Goal: Task Accomplishment & Management: Manage account settings

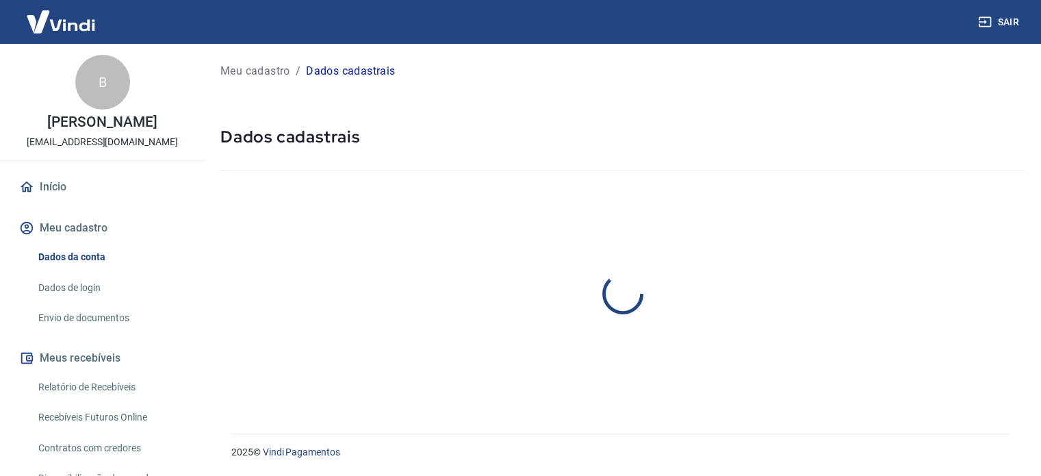
select select "PR"
select select "business"
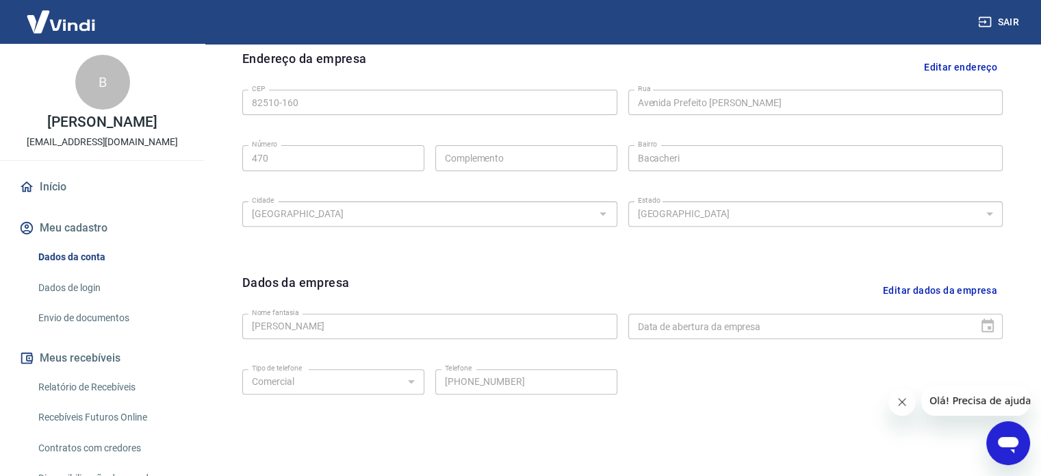
scroll to position [511, 0]
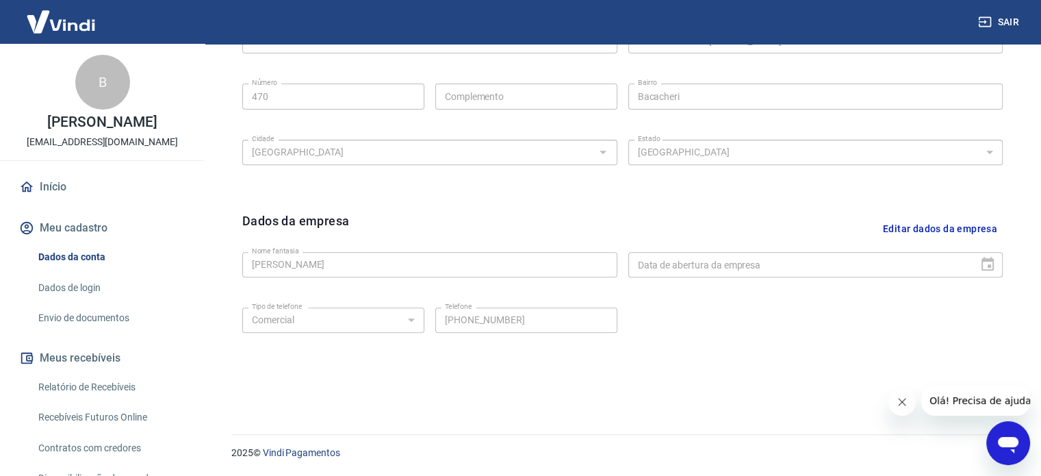
click at [897, 401] on icon "Fechar mensagem da empresa" at bounding box center [902, 401] width 11 height 11
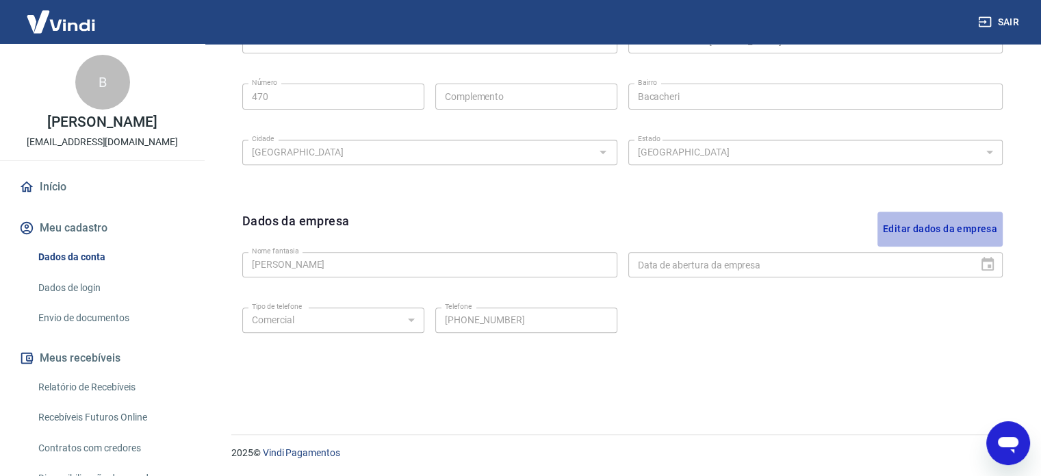
click at [972, 235] on button "Editar dados da empresa" at bounding box center [940, 229] width 125 height 35
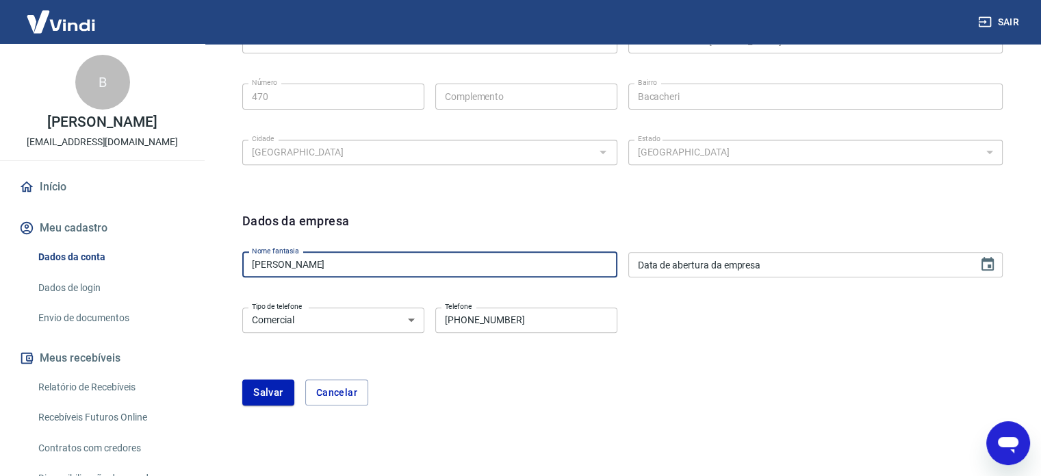
click at [411, 271] on input "Bernardo Poplawski" at bounding box center [429, 264] width 375 height 25
type input "Otica e Joalheria Bacacheri"
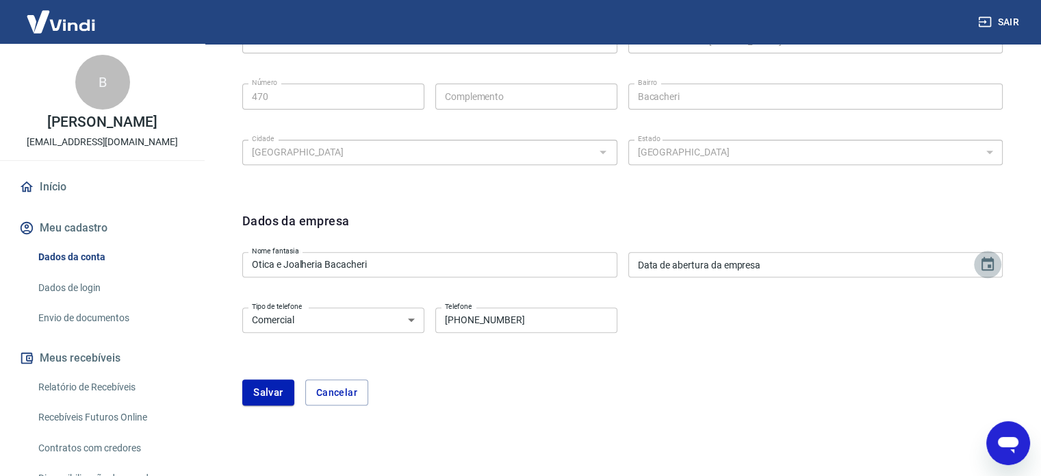
click at [985, 261] on icon "Choose date" at bounding box center [988, 264] width 12 height 14
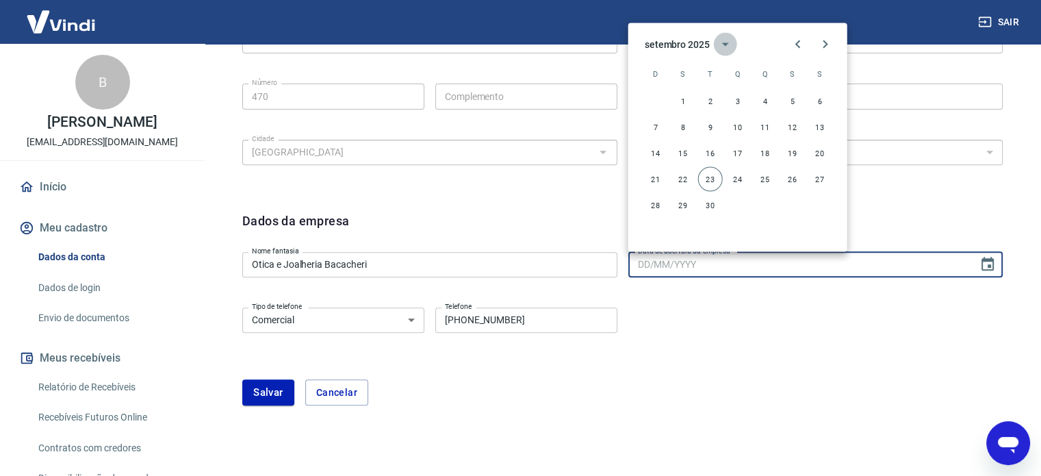
click at [728, 44] on icon "calendar view is open, switch to year view" at bounding box center [725, 44] width 16 height 16
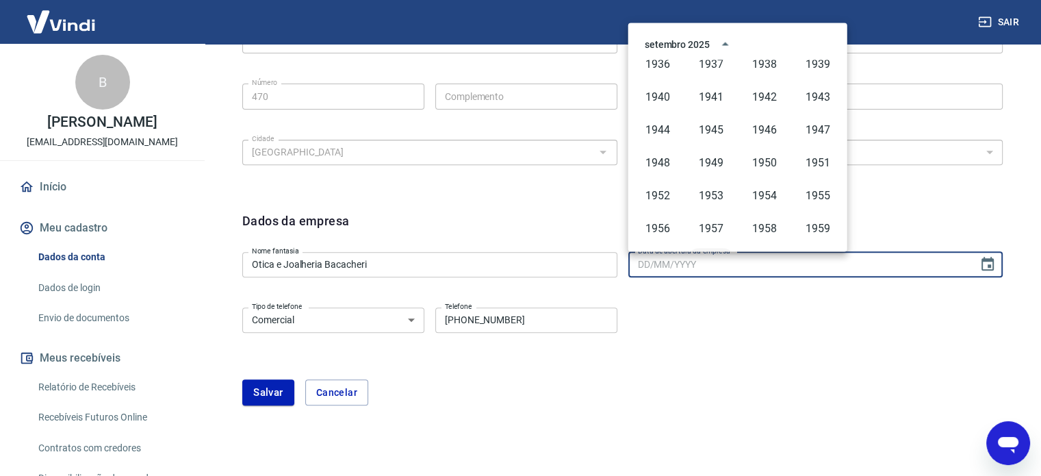
scroll to position [309, 0]
click at [816, 191] on button "1955" at bounding box center [817, 193] width 49 height 25
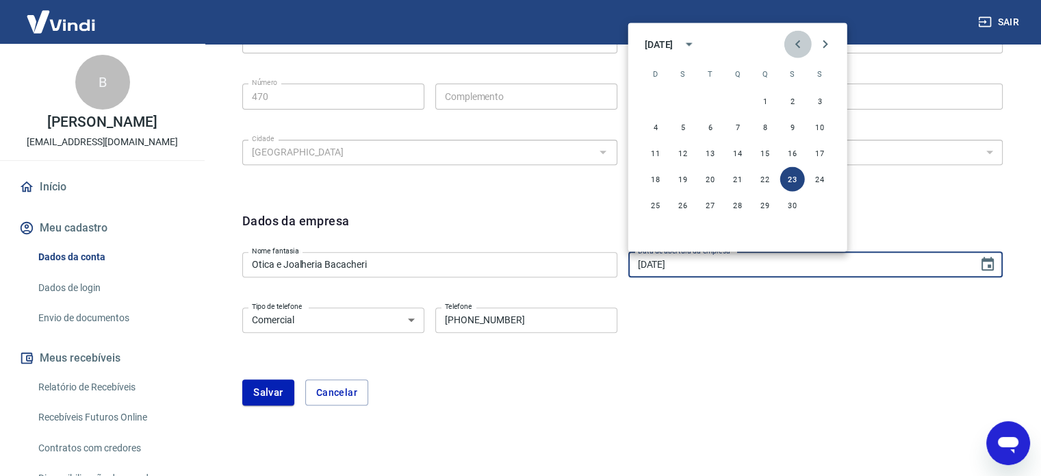
click at [797, 43] on icon "Previous month" at bounding box center [798, 44] width 16 height 16
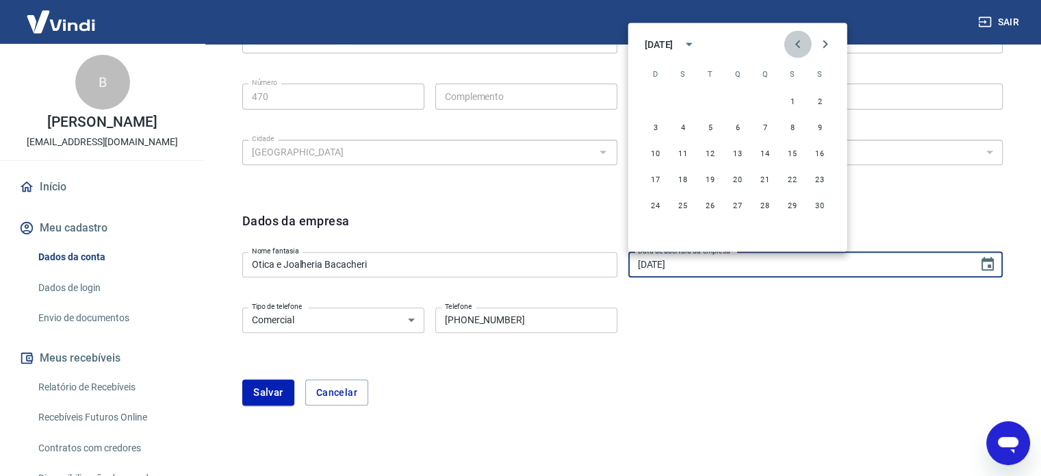
click at [797, 43] on icon "Previous month" at bounding box center [798, 44] width 16 height 16
click at [827, 43] on icon "Next month" at bounding box center [825, 44] width 16 height 16
click at [739, 196] on button "30" at bounding box center [738, 204] width 25 height 25
type input "30/03/1955"
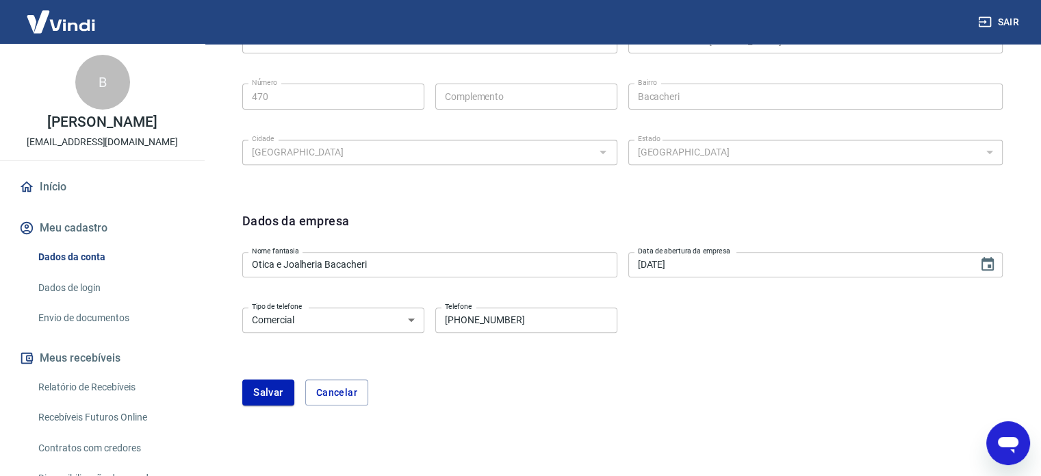
click at [682, 314] on div "Tipo de telefone Residencial Comercial Tipo de telefone Telefone (41) 99673-447…" at bounding box center [622, 329] width 760 height 55
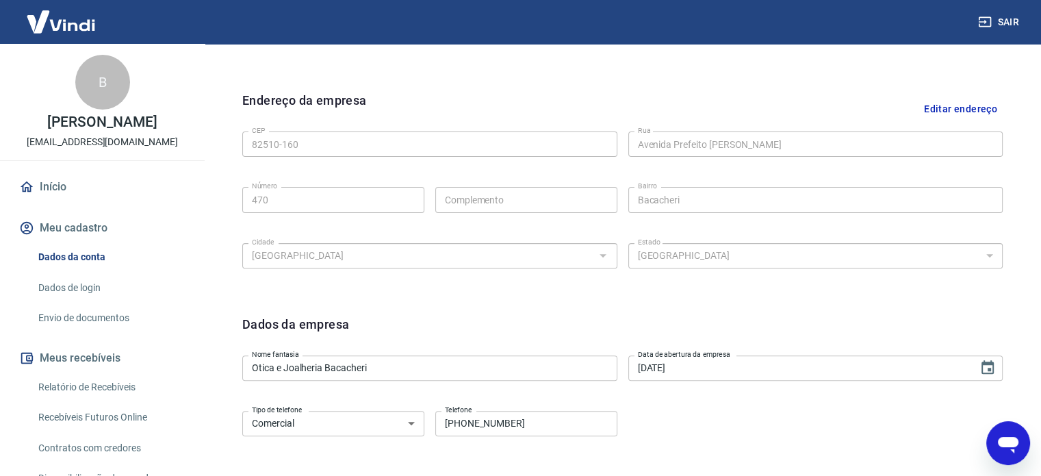
scroll to position [519, 0]
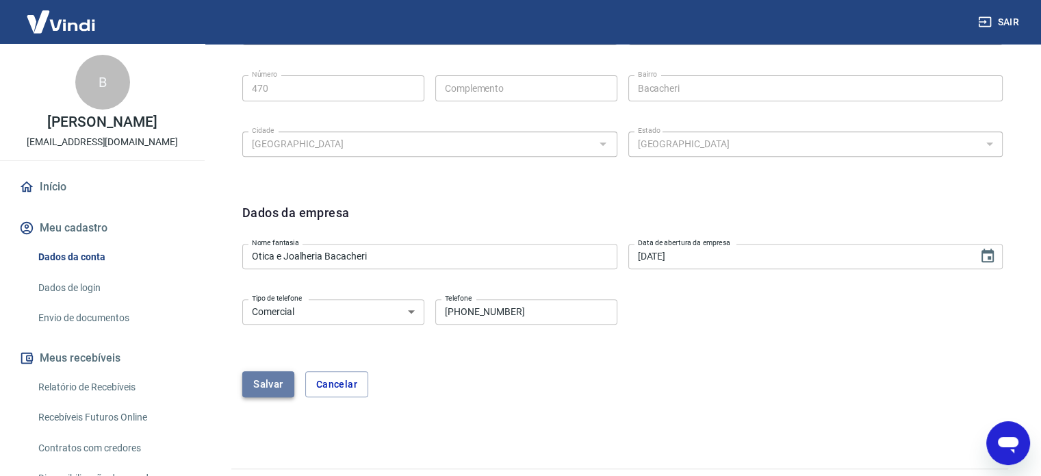
click at [279, 387] on button "Salvar" at bounding box center [268, 384] width 52 height 26
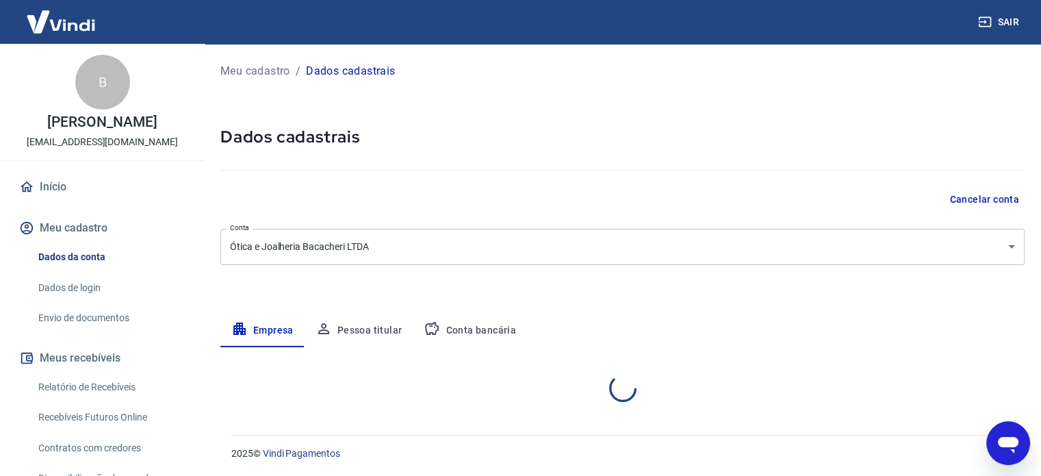
select select "PR"
select select "business"
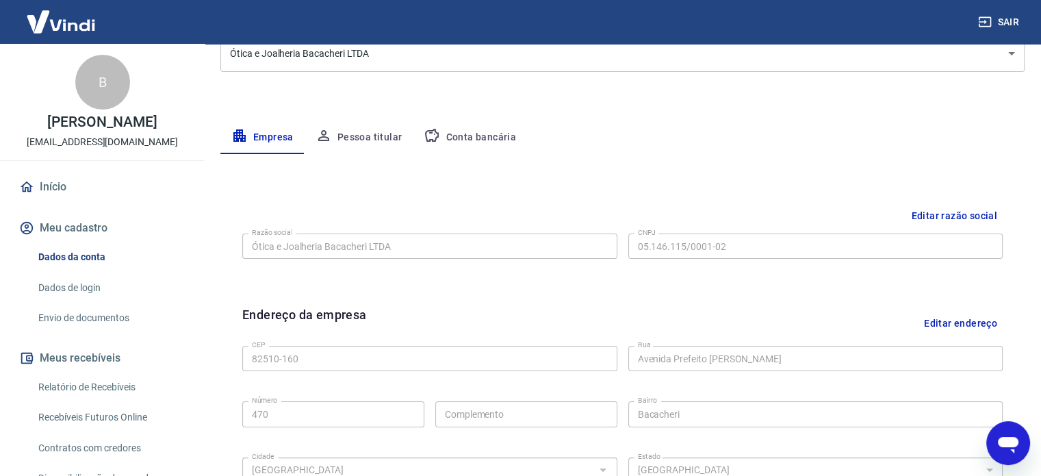
scroll to position [511, 0]
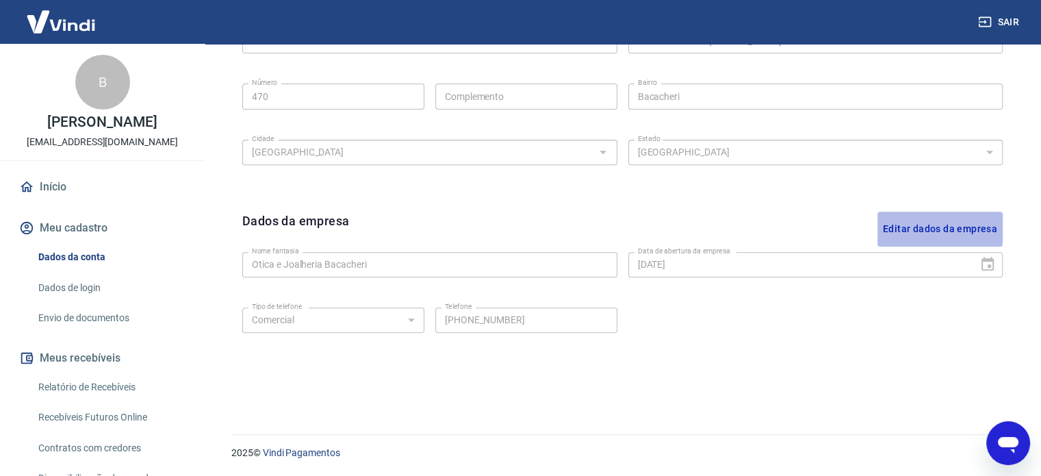
click at [904, 225] on button "Editar dados da empresa" at bounding box center [940, 229] width 125 height 35
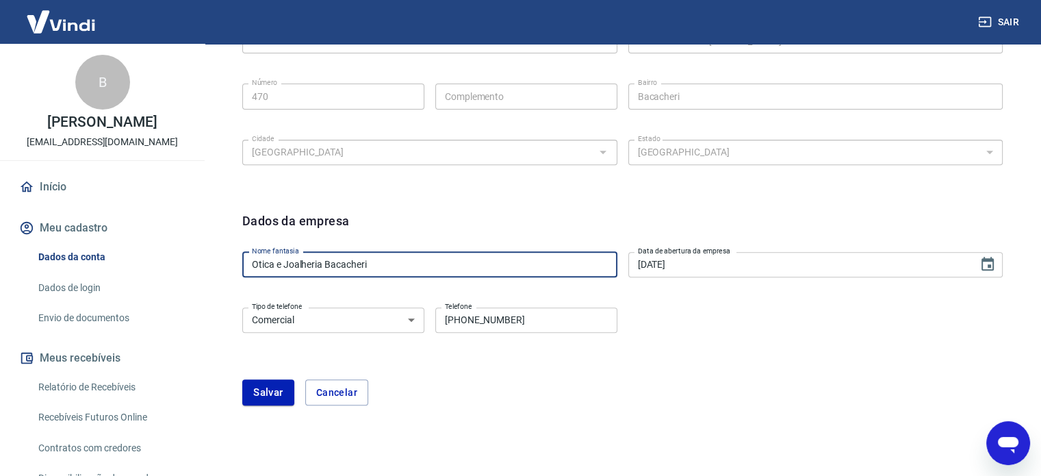
click at [320, 262] on input "Otica e Joalheria Bacacheri" at bounding box center [429, 264] width 375 height 25
type input "Otica Bacacheri"
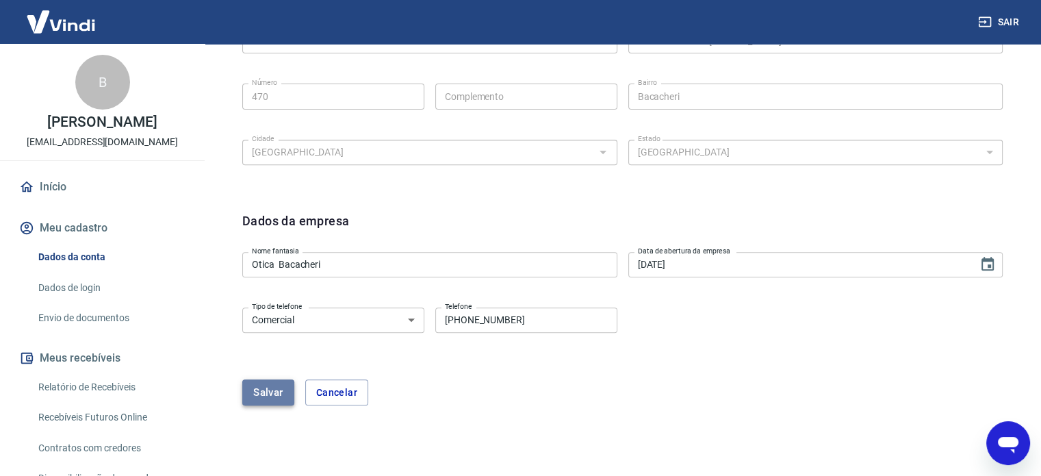
click at [279, 397] on button "Salvar" at bounding box center [268, 392] width 52 height 26
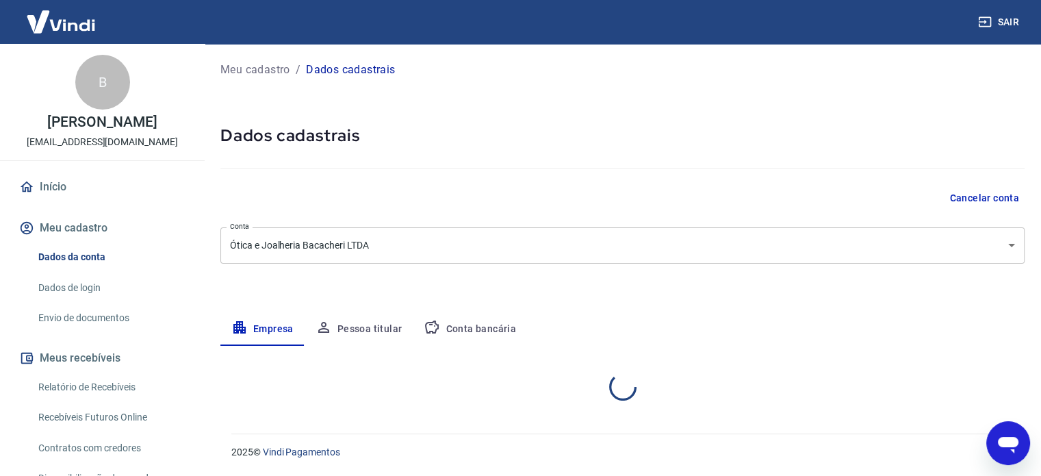
select select "PR"
select select "business"
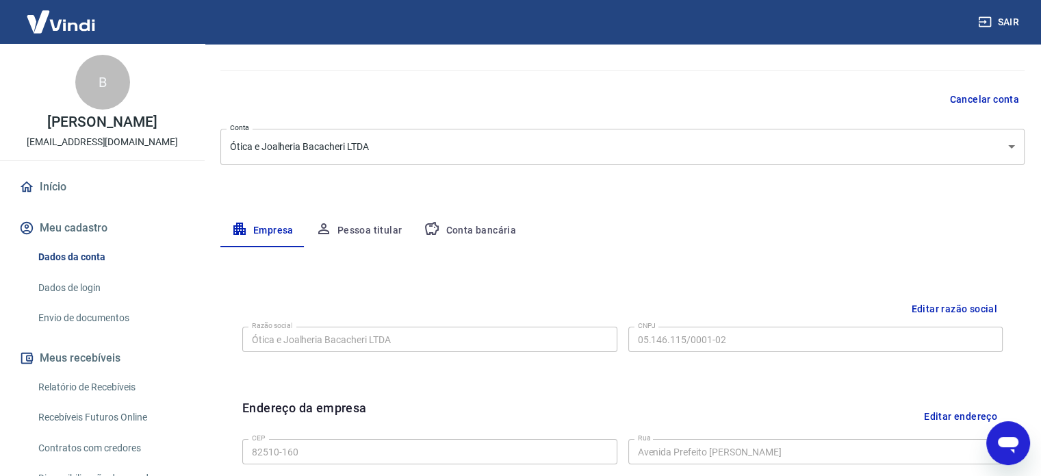
scroll to position [94, 0]
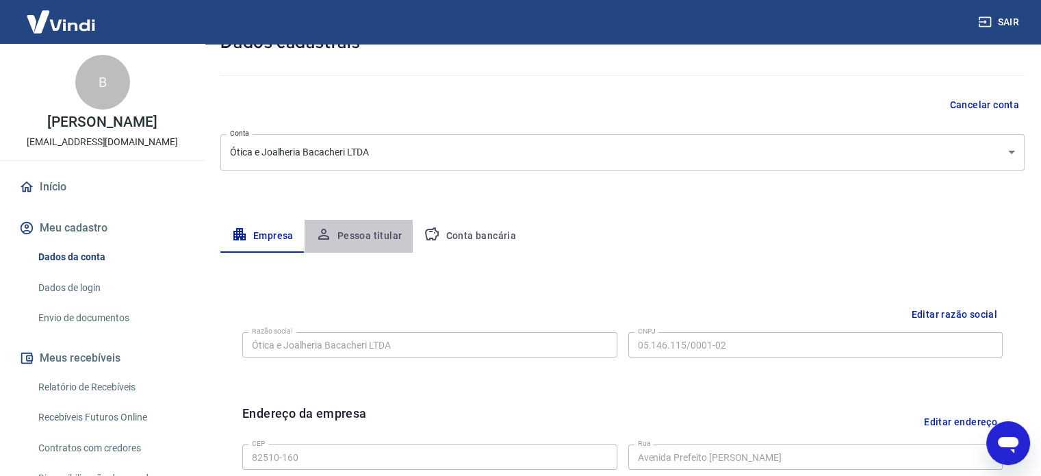
click at [361, 231] on button "Pessoa titular" at bounding box center [359, 236] width 109 height 33
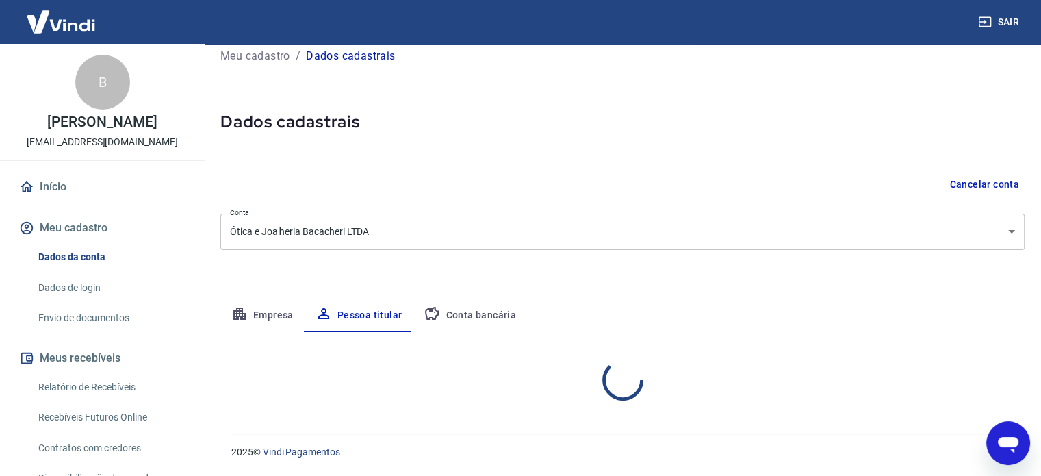
scroll to position [71, 0]
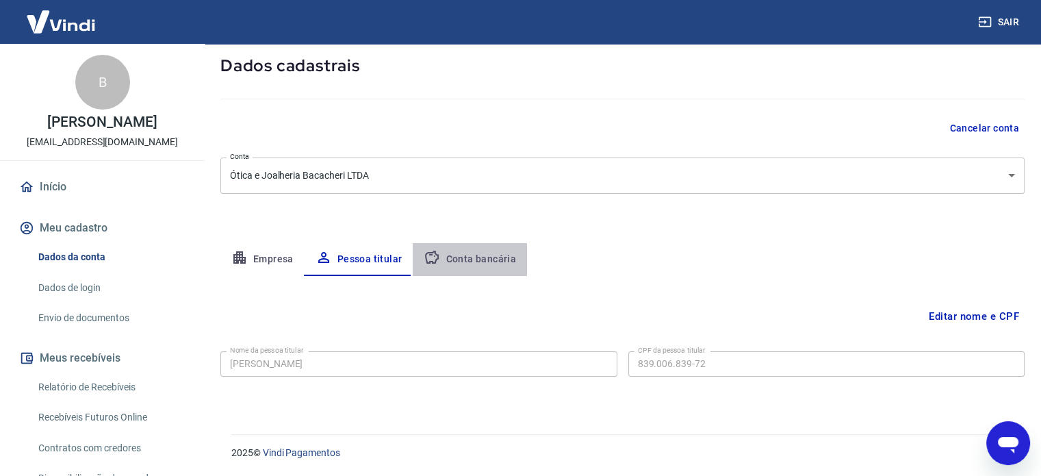
click at [478, 255] on button "Conta bancária" at bounding box center [470, 259] width 114 height 33
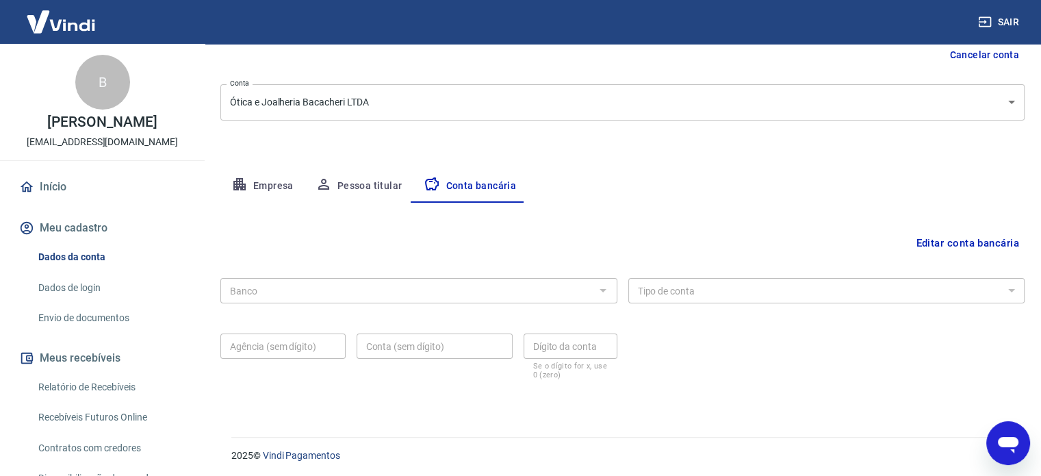
scroll to position [147, 0]
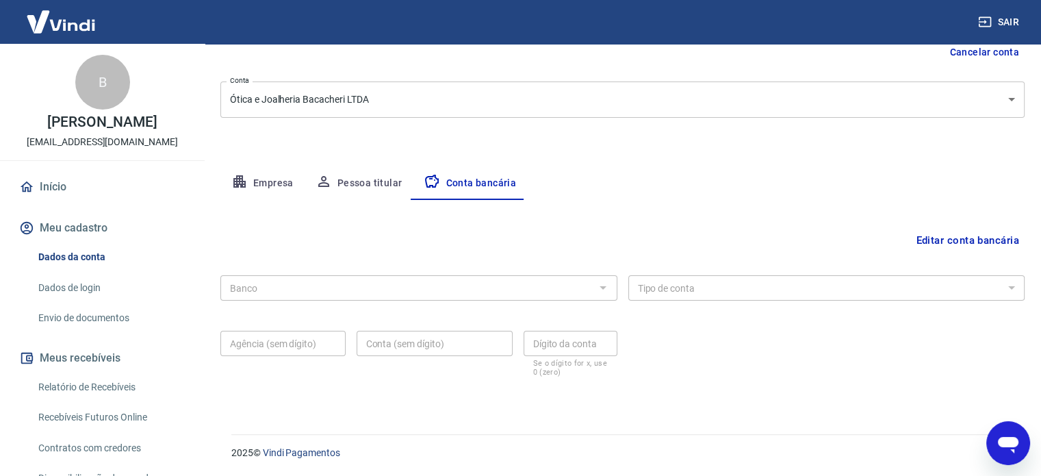
click at [596, 283] on div at bounding box center [602, 287] width 18 height 19
click at [600, 285] on div at bounding box center [602, 287] width 18 height 19
click at [602, 287] on div at bounding box center [602, 287] width 18 height 19
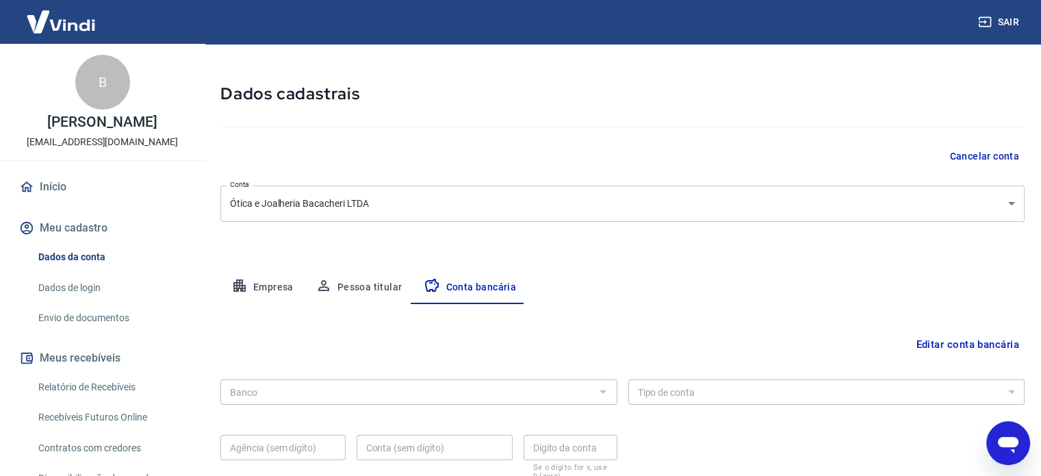
scroll to position [0, 0]
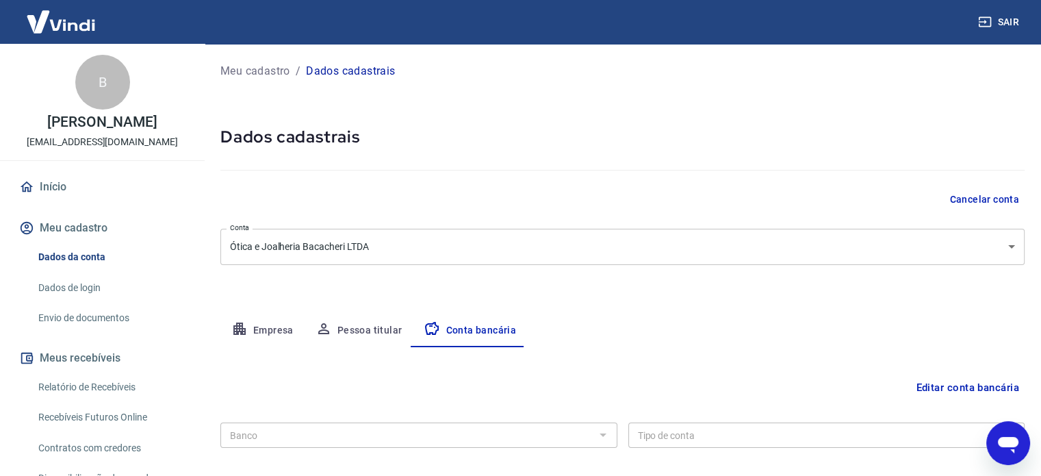
click at [820, 235] on body "Sair B Bernardo Poplawski financeiro@oticabacacheri.com.br Início Meu cadastro …" at bounding box center [520, 238] width 1041 height 476
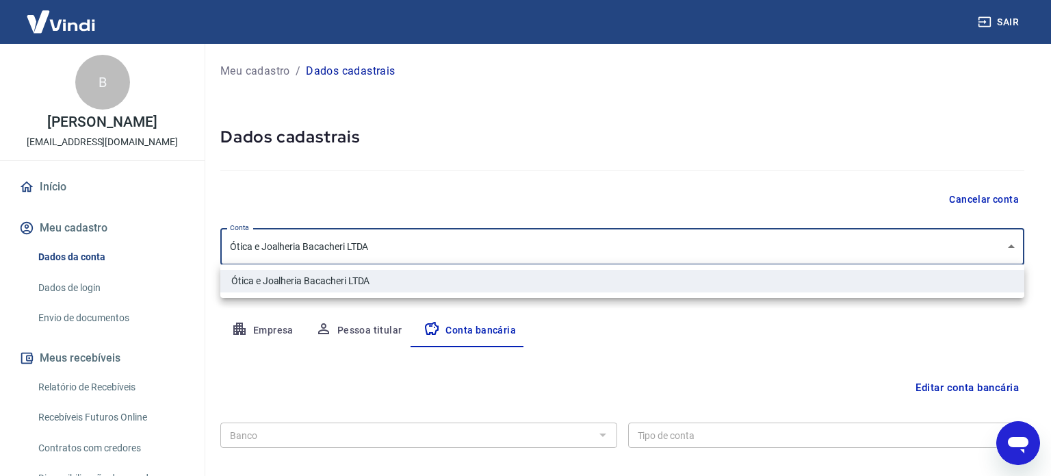
click at [471, 157] on div at bounding box center [525, 238] width 1051 height 476
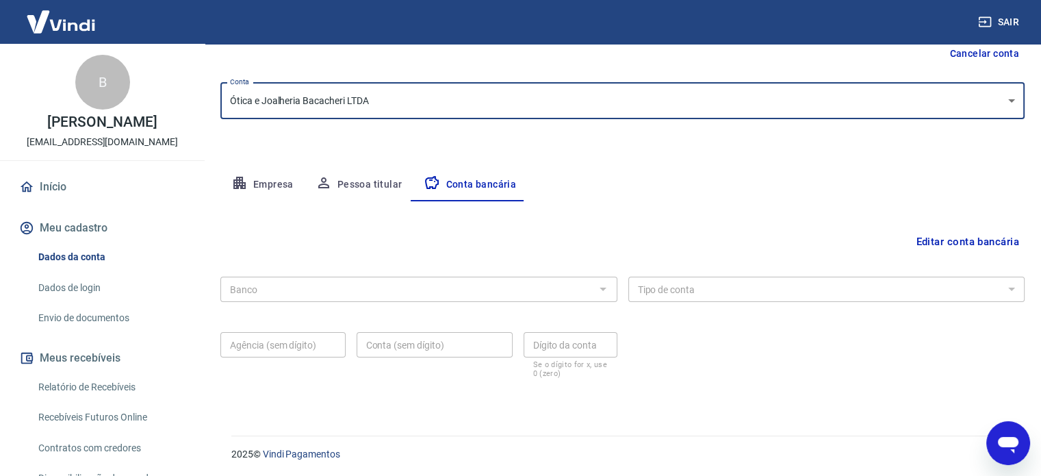
scroll to position [147, 0]
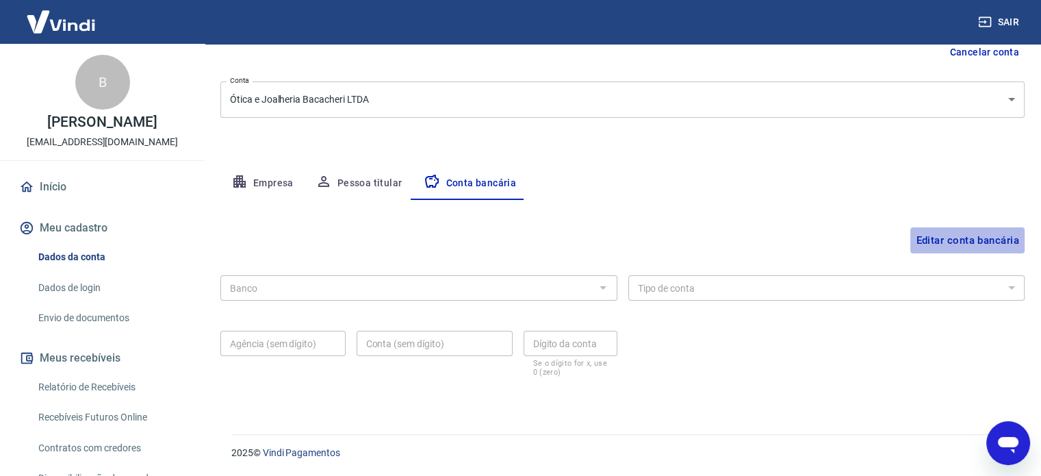
click at [936, 243] on button "Editar conta bancária" at bounding box center [967, 240] width 114 height 26
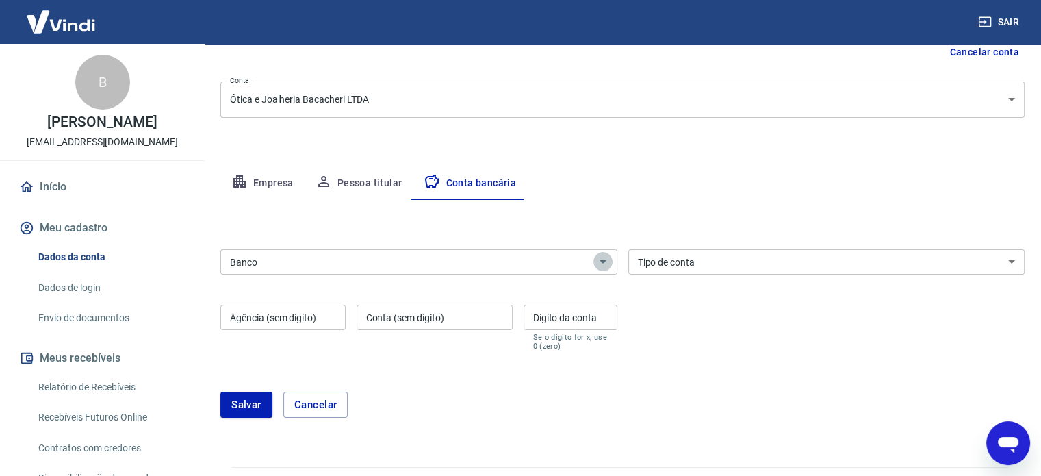
click at [608, 254] on icon "Abrir" at bounding box center [603, 261] width 16 height 16
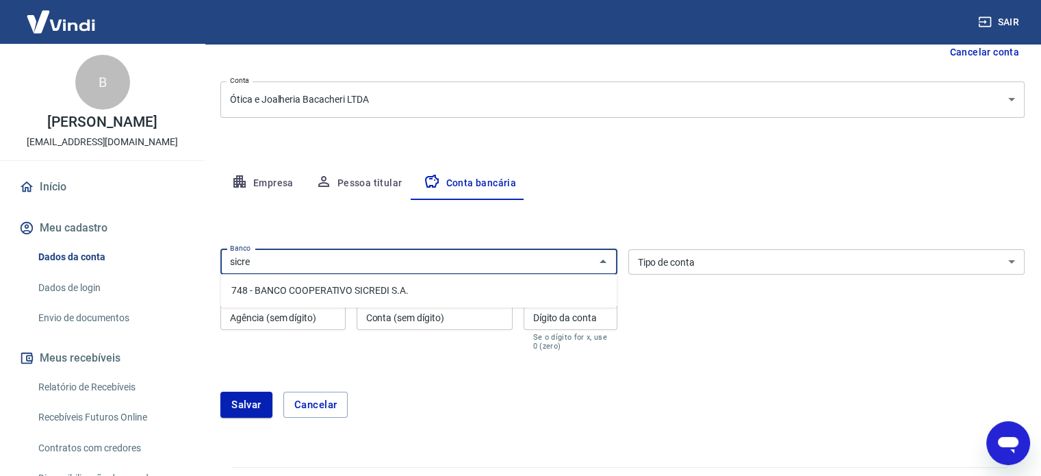
click at [435, 285] on li "748 - BANCO COOPERATIVO SICREDI S.A." at bounding box center [418, 290] width 396 height 23
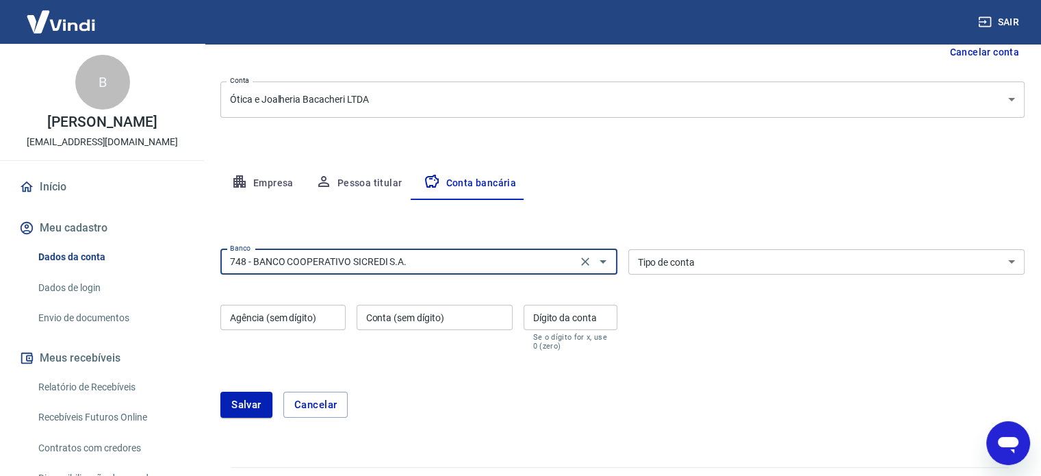
type input "748 - BANCO COOPERATIVO SICREDI S.A."
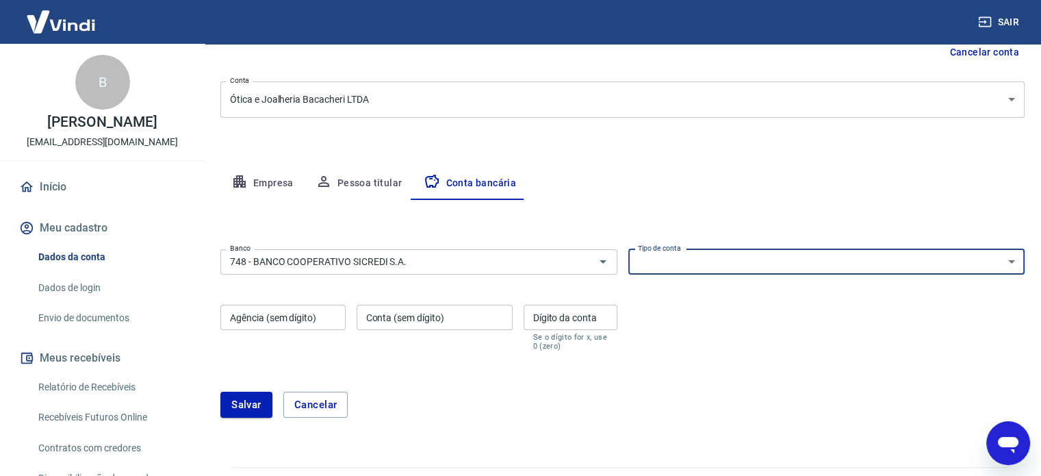
click at [1013, 258] on select "Conta Corrente Conta Poupança" at bounding box center [826, 261] width 397 height 25
select select "1"
click at [628, 249] on select "Conta Corrente Conta Poupança" at bounding box center [826, 261] width 397 height 25
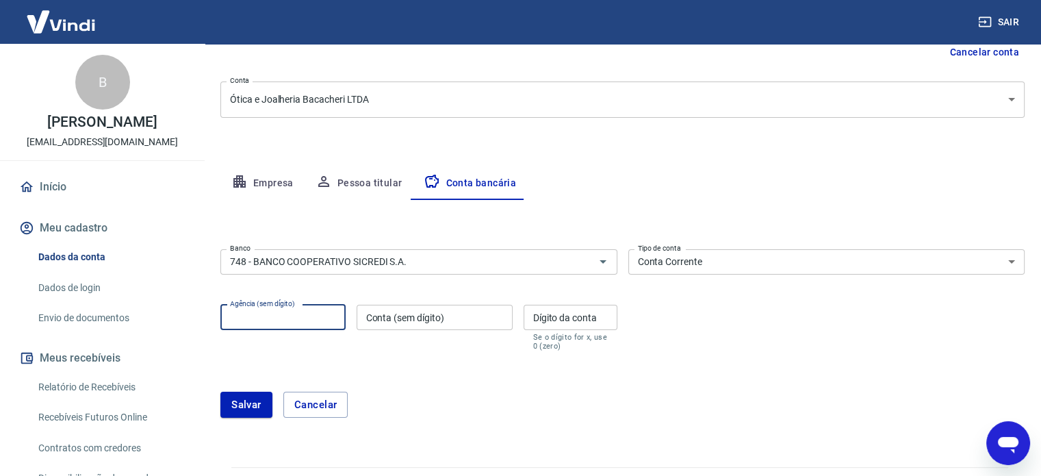
click at [323, 309] on input "Agência (sem dígito)" at bounding box center [282, 317] width 125 height 25
type input "0730"
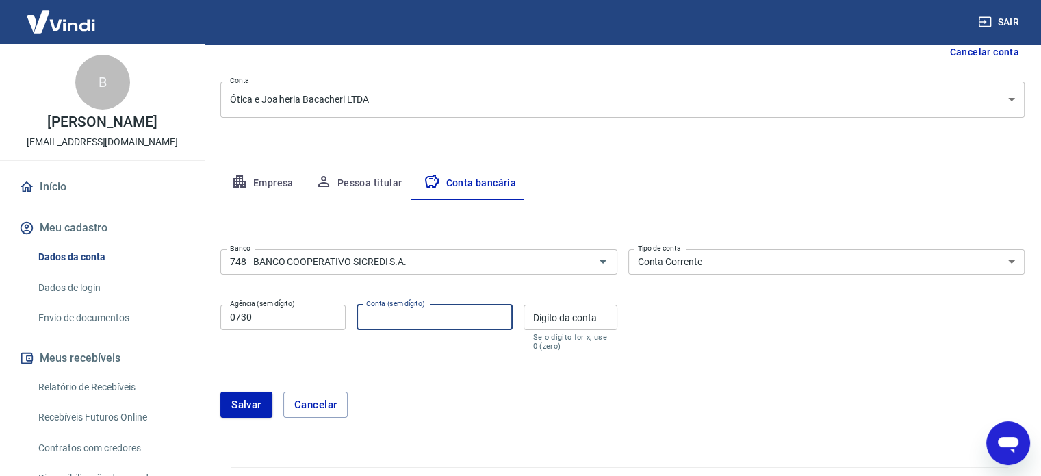
click at [379, 316] on input "Conta (sem dígito)" at bounding box center [435, 317] width 156 height 25
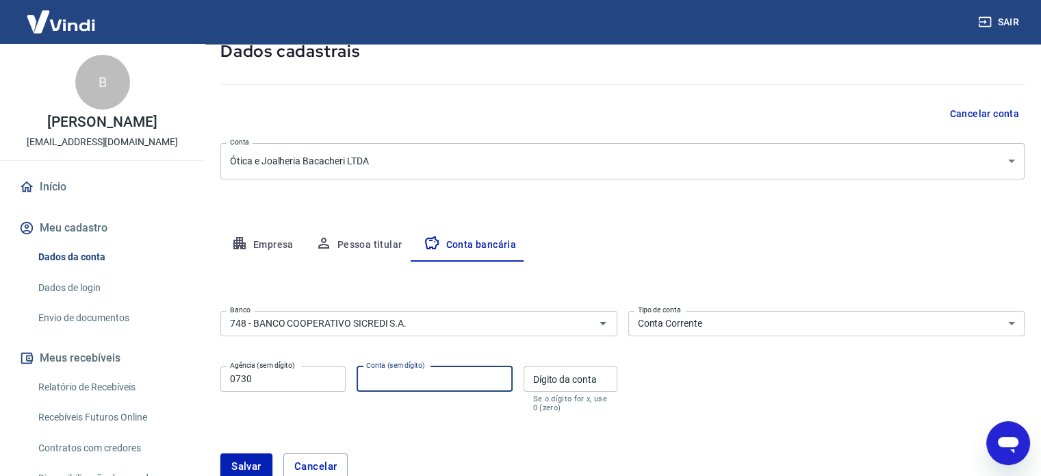
scroll to position [85, 0]
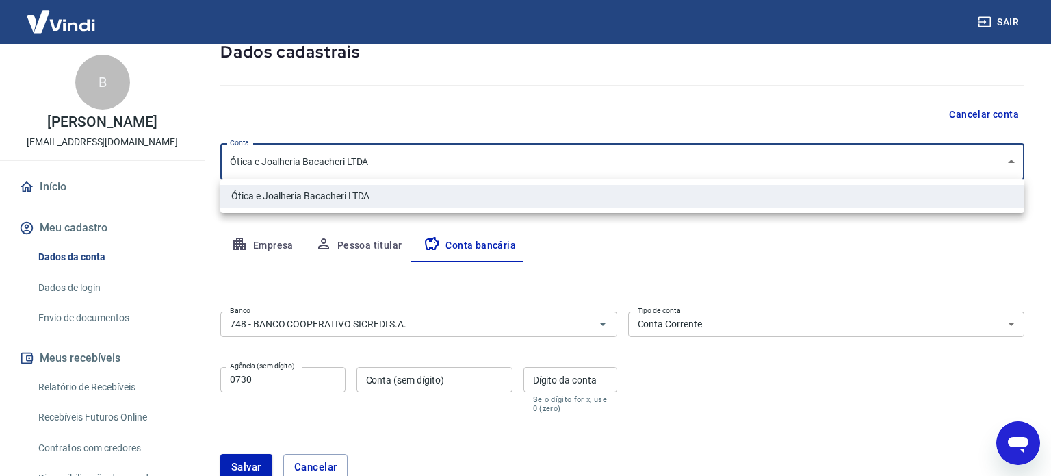
click at [1016, 163] on body "Sair B Bernardo Poplawski financeiro@oticabacacheri.com.br Início Meu cadastro …" at bounding box center [525, 153] width 1051 height 476
click at [838, 120] on div at bounding box center [525, 238] width 1051 height 476
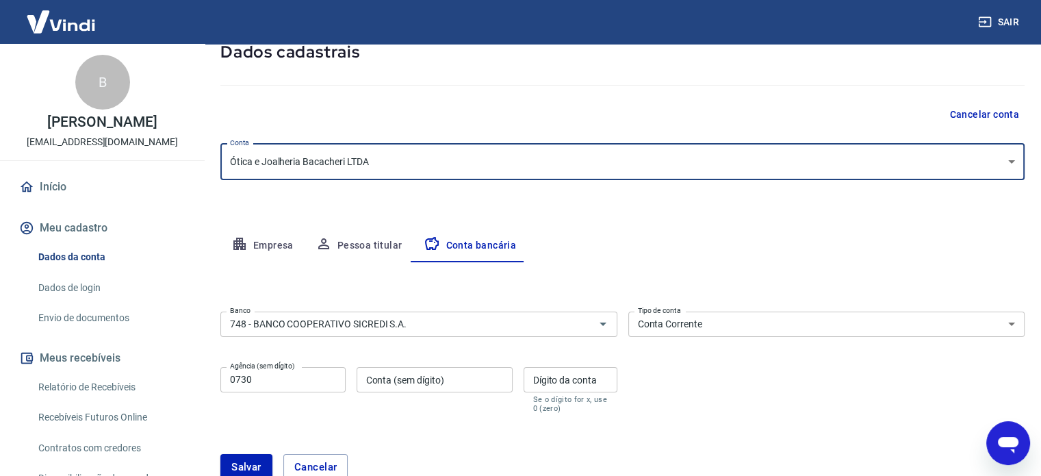
scroll to position [180, 0]
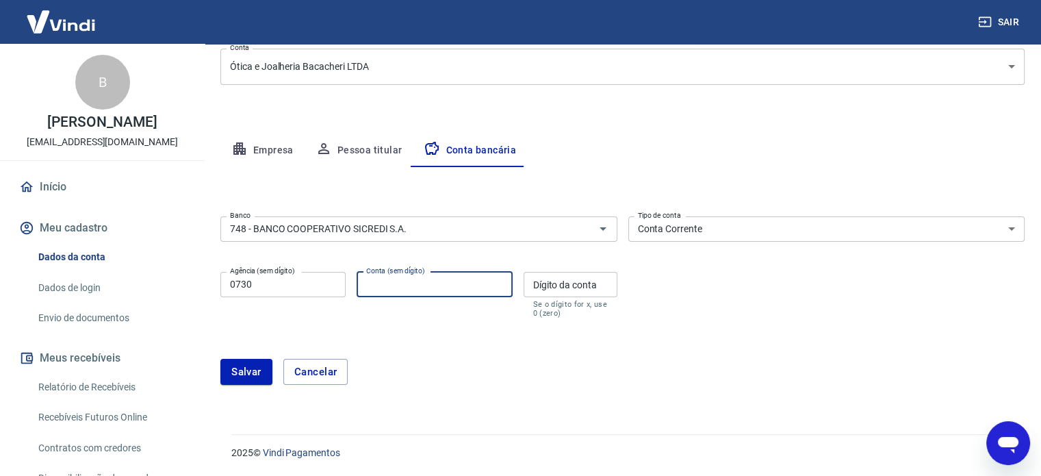
click at [430, 283] on input "Conta (sem dígito)" at bounding box center [435, 284] width 156 height 25
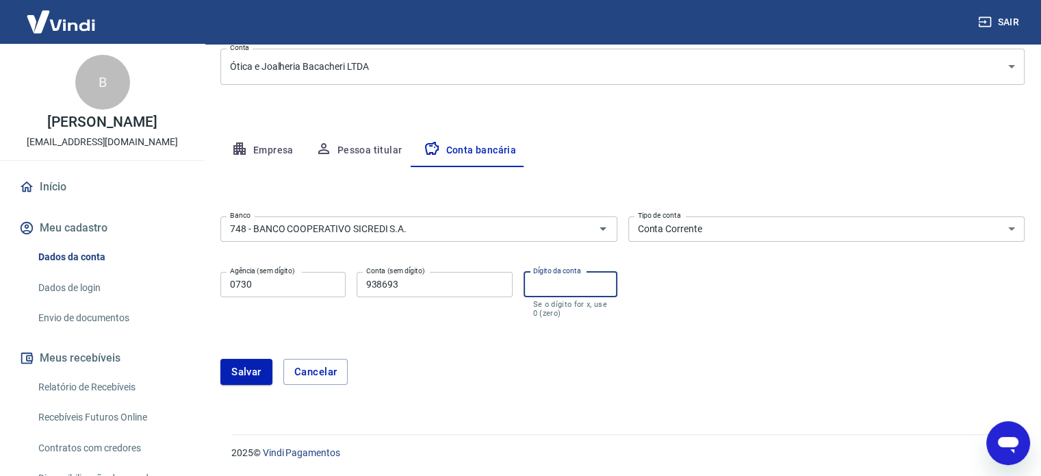
click at [568, 278] on input "Dígito da conta" at bounding box center [571, 284] width 94 height 25
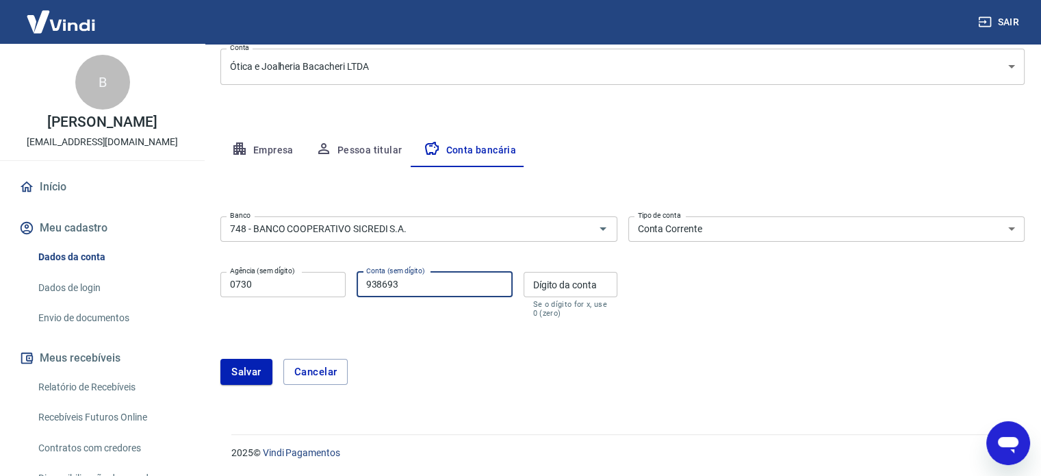
click at [423, 283] on input "938693" at bounding box center [435, 284] width 156 height 25
type input "93869"
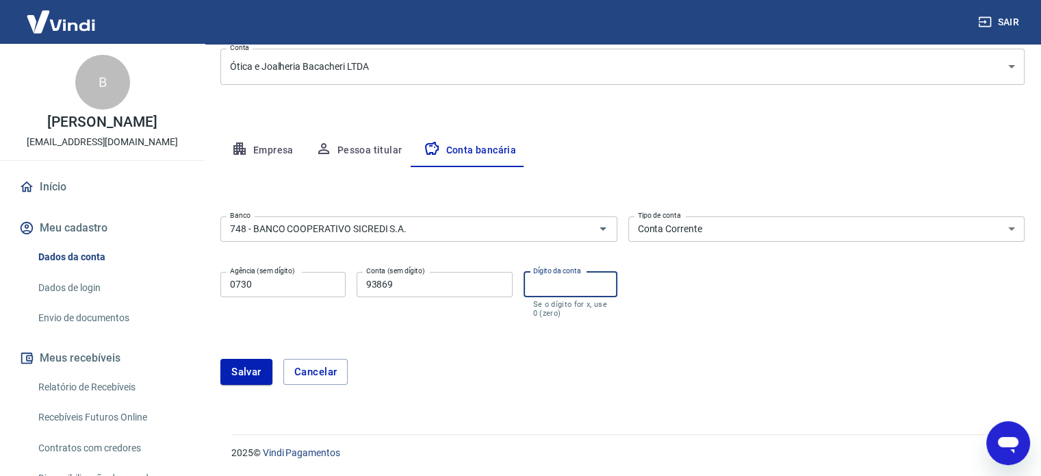
click at [553, 285] on input "Dígito da conta" at bounding box center [571, 284] width 94 height 25
type input "3"
click at [496, 342] on div "Salvar Cancelar" at bounding box center [622, 371] width 804 height 59
click at [433, 281] on input "93869" at bounding box center [435, 284] width 156 height 25
click at [566, 283] on input "3" at bounding box center [571, 284] width 94 height 25
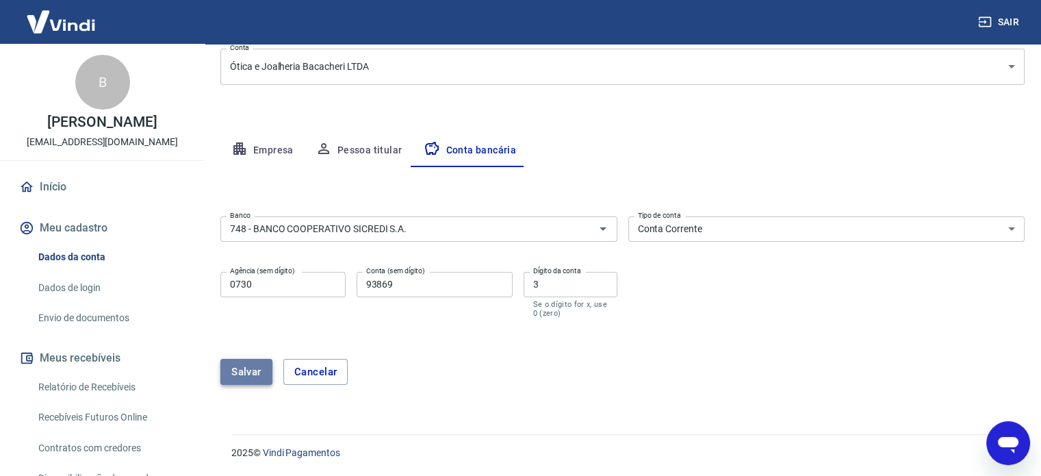
click at [245, 372] on button "Salvar" at bounding box center [246, 372] width 52 height 26
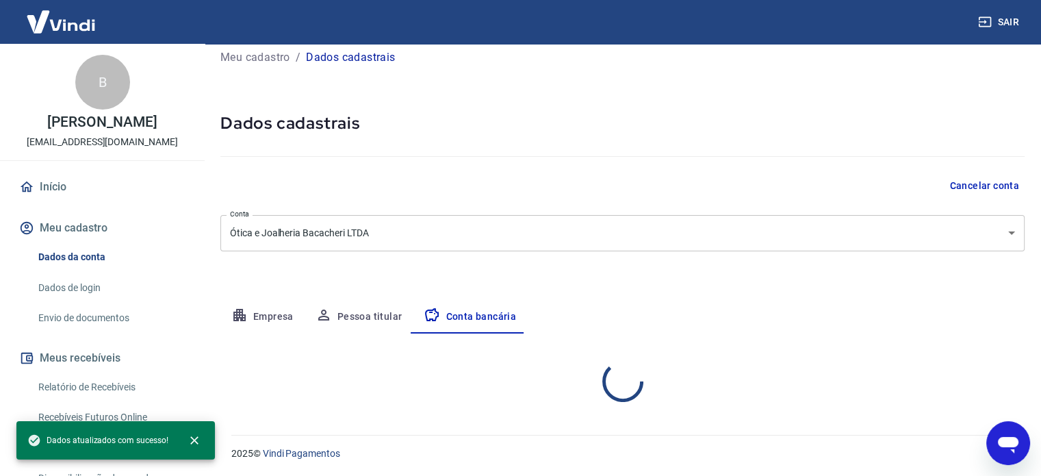
scroll to position [147, 0]
select select "1"
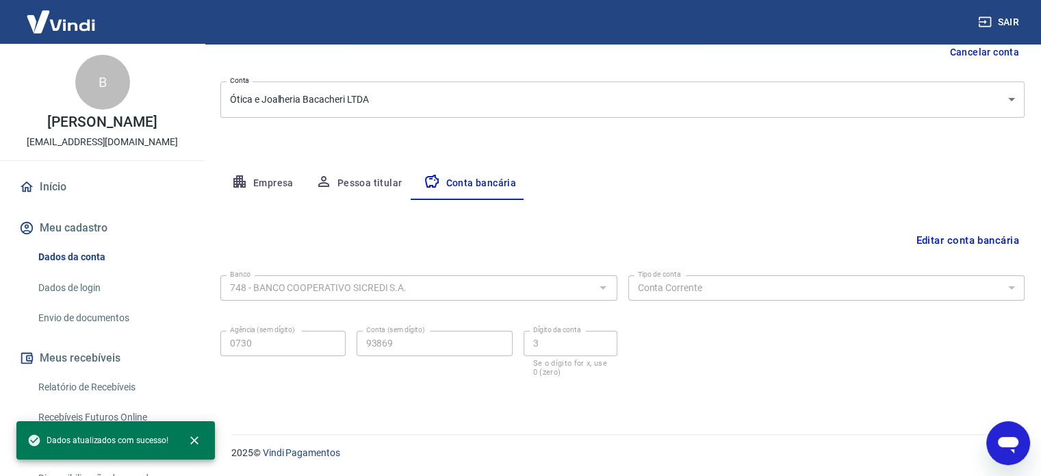
scroll to position [0, 0]
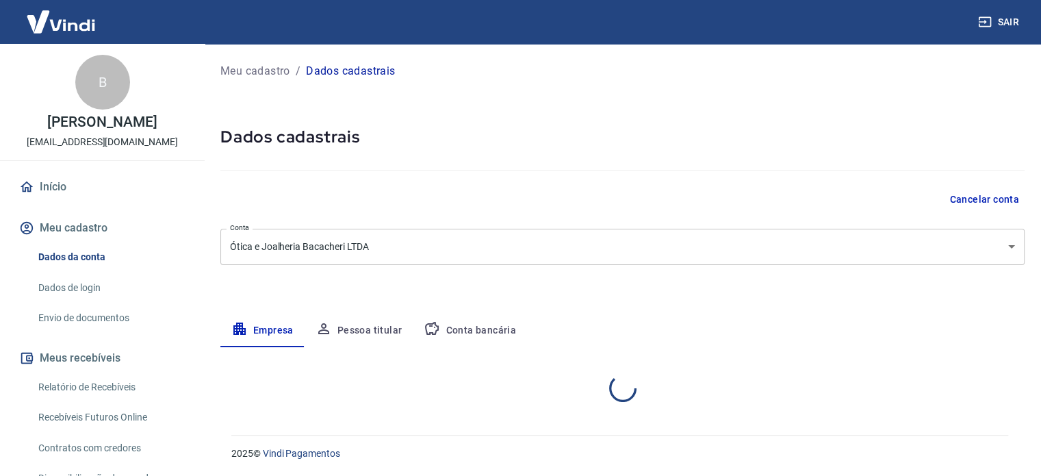
select select "PR"
select select "business"
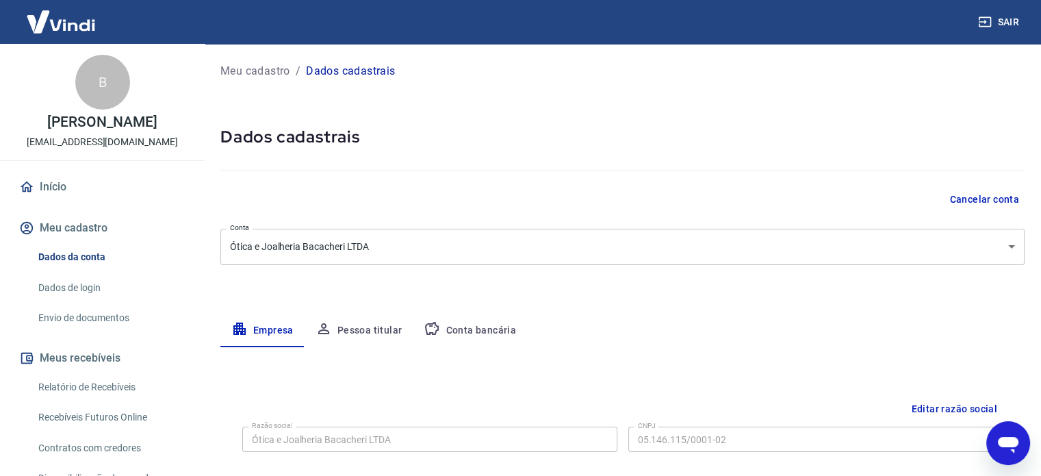
scroll to position [162, 0]
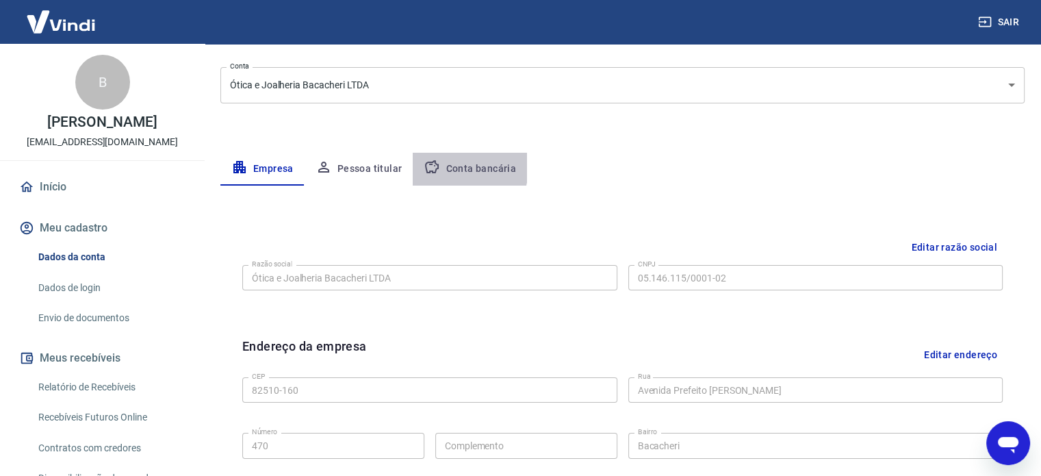
click at [449, 167] on button "Conta bancária" at bounding box center [470, 169] width 114 height 33
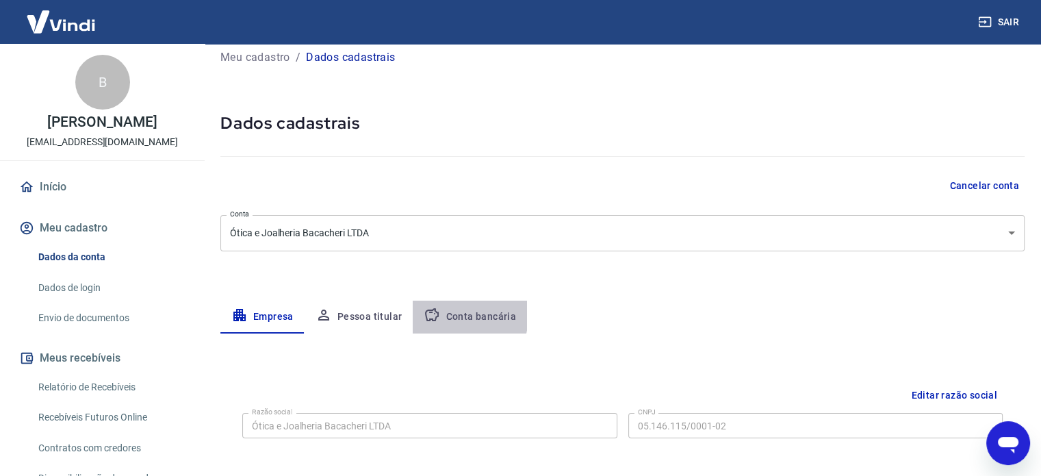
select select "1"
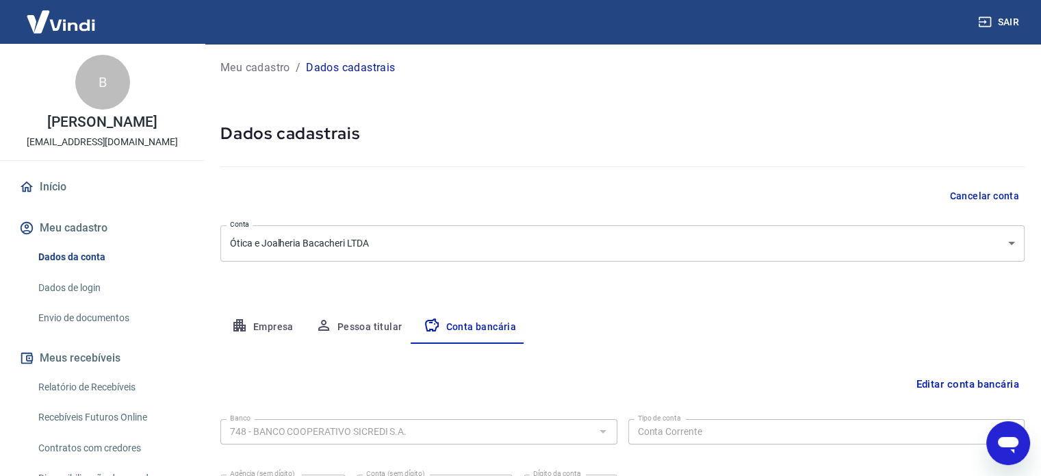
scroll to position [0, 0]
